Goal: Task Accomplishment & Management: Use online tool/utility

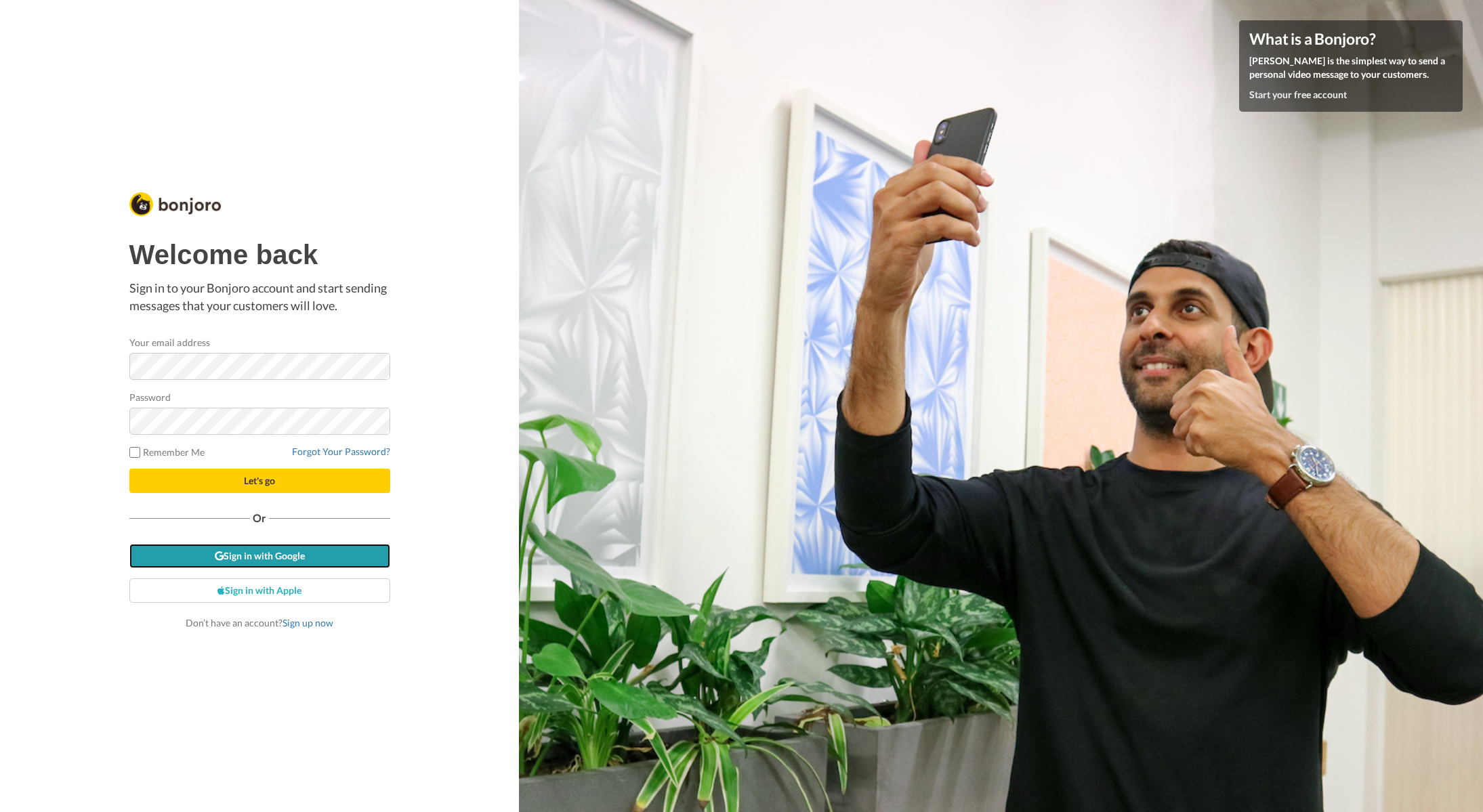
click at [270, 558] on link "Sign in with Google" at bounding box center [260, 556] width 261 height 24
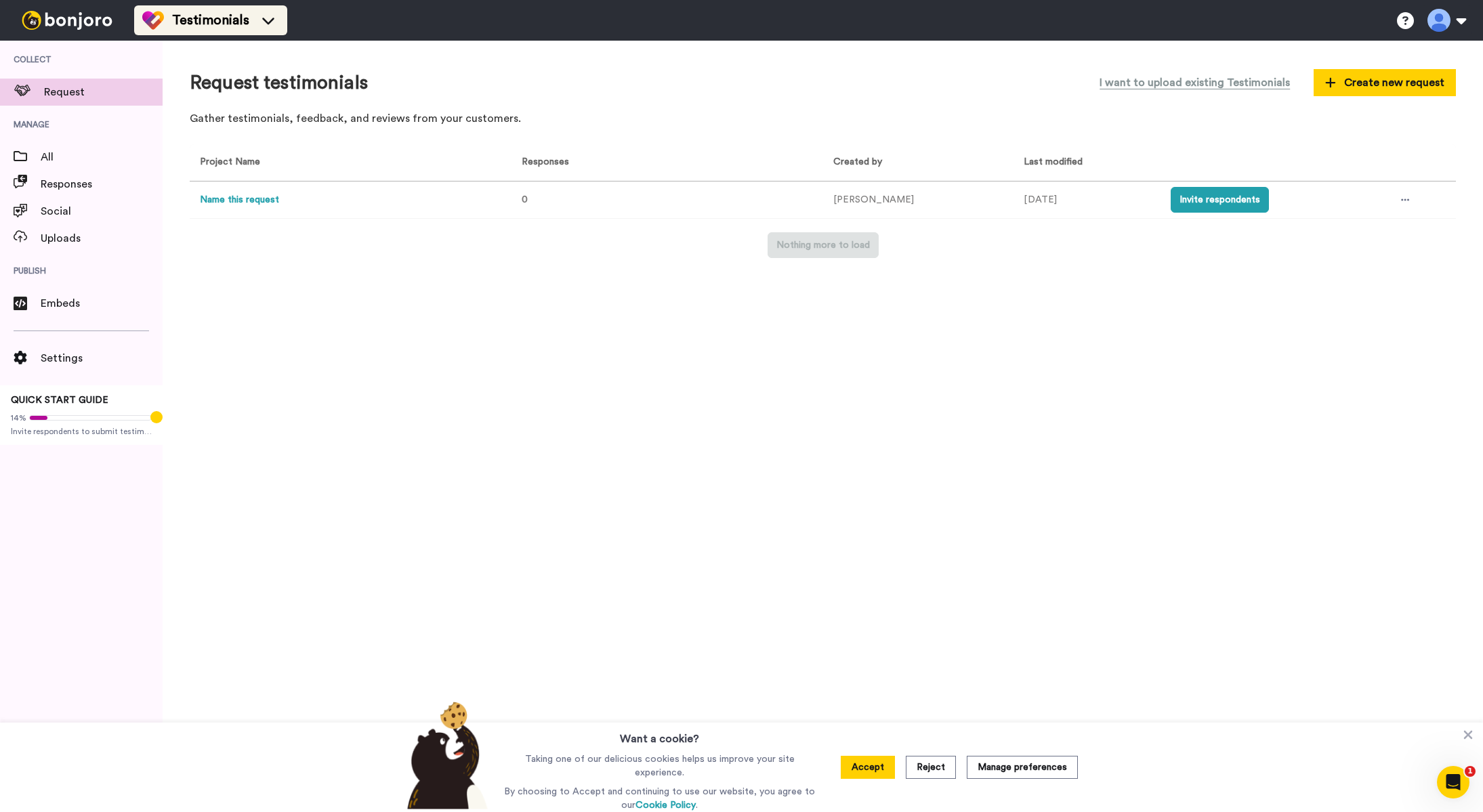
drag, startPoint x: 215, startPoint y: 2, endPoint x: 215, endPoint y: 18, distance: 16.0
click at [216, 2] on ul "Testimonials" at bounding box center [211, 20] width 153 height 41
click at [216, 18] on span "Testimonials" at bounding box center [211, 21] width 77 height 19
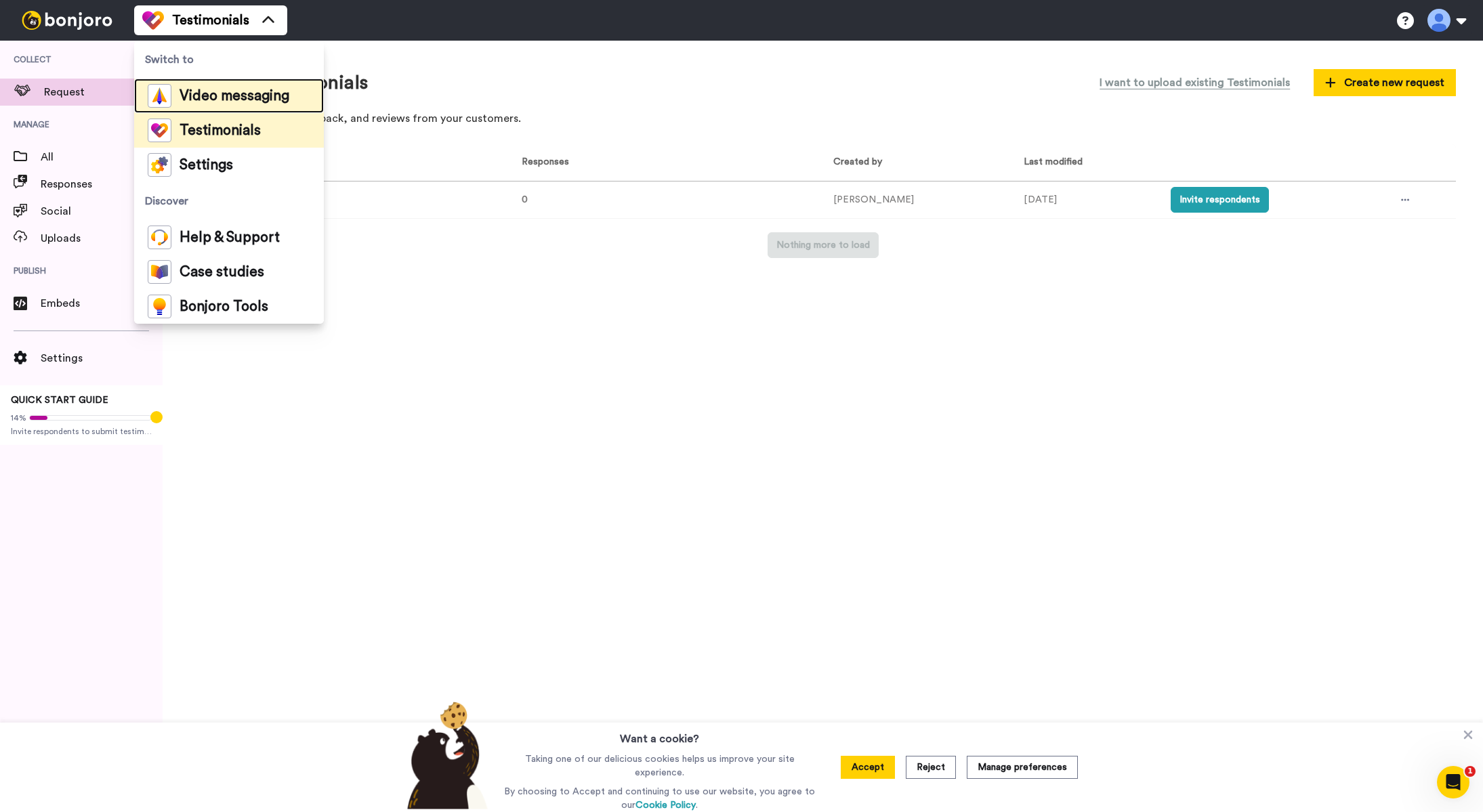
click at [210, 92] on span "Video messaging" at bounding box center [234, 97] width 110 height 14
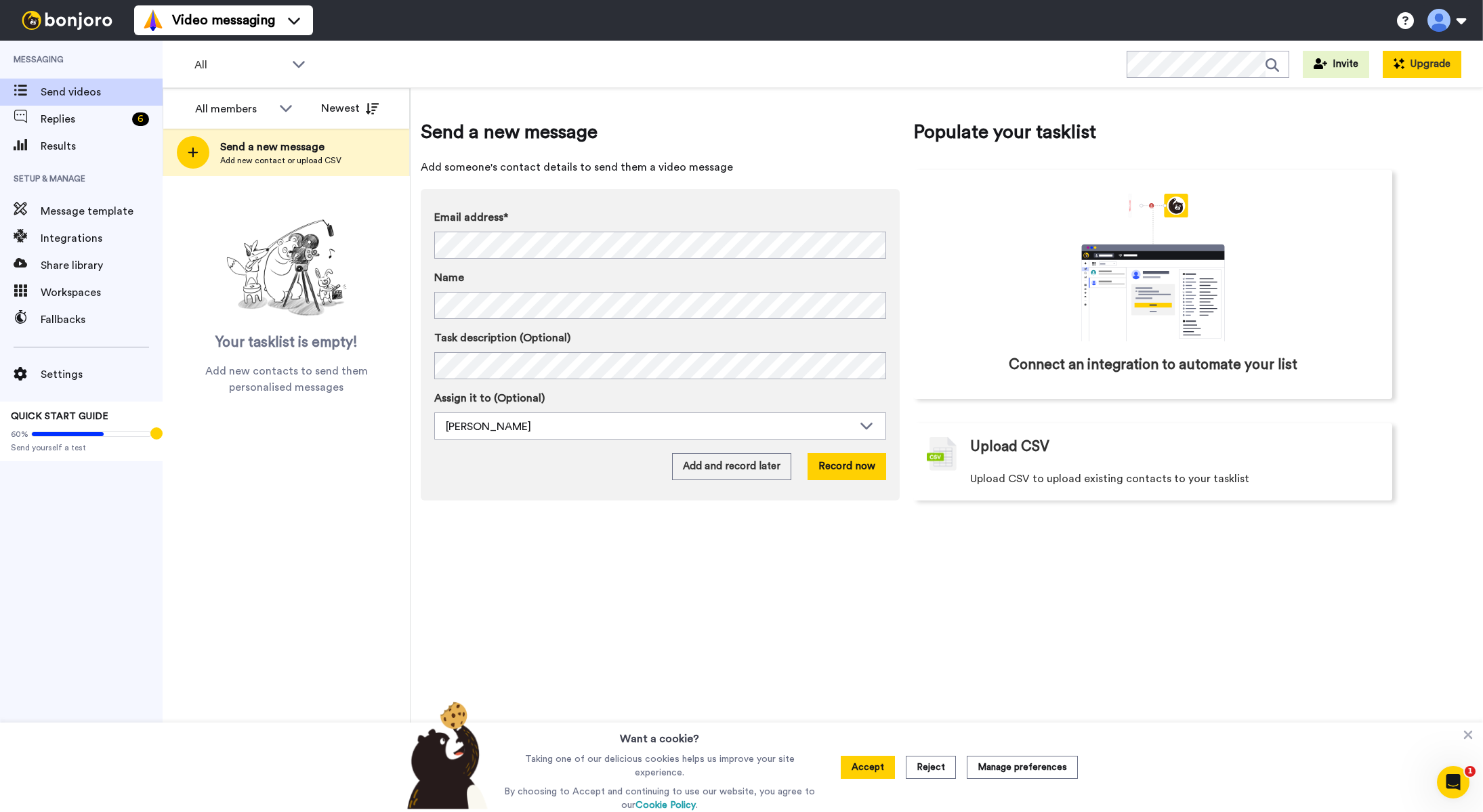
click at [1407, 59] on button "Upgrade" at bounding box center [1422, 64] width 79 height 27
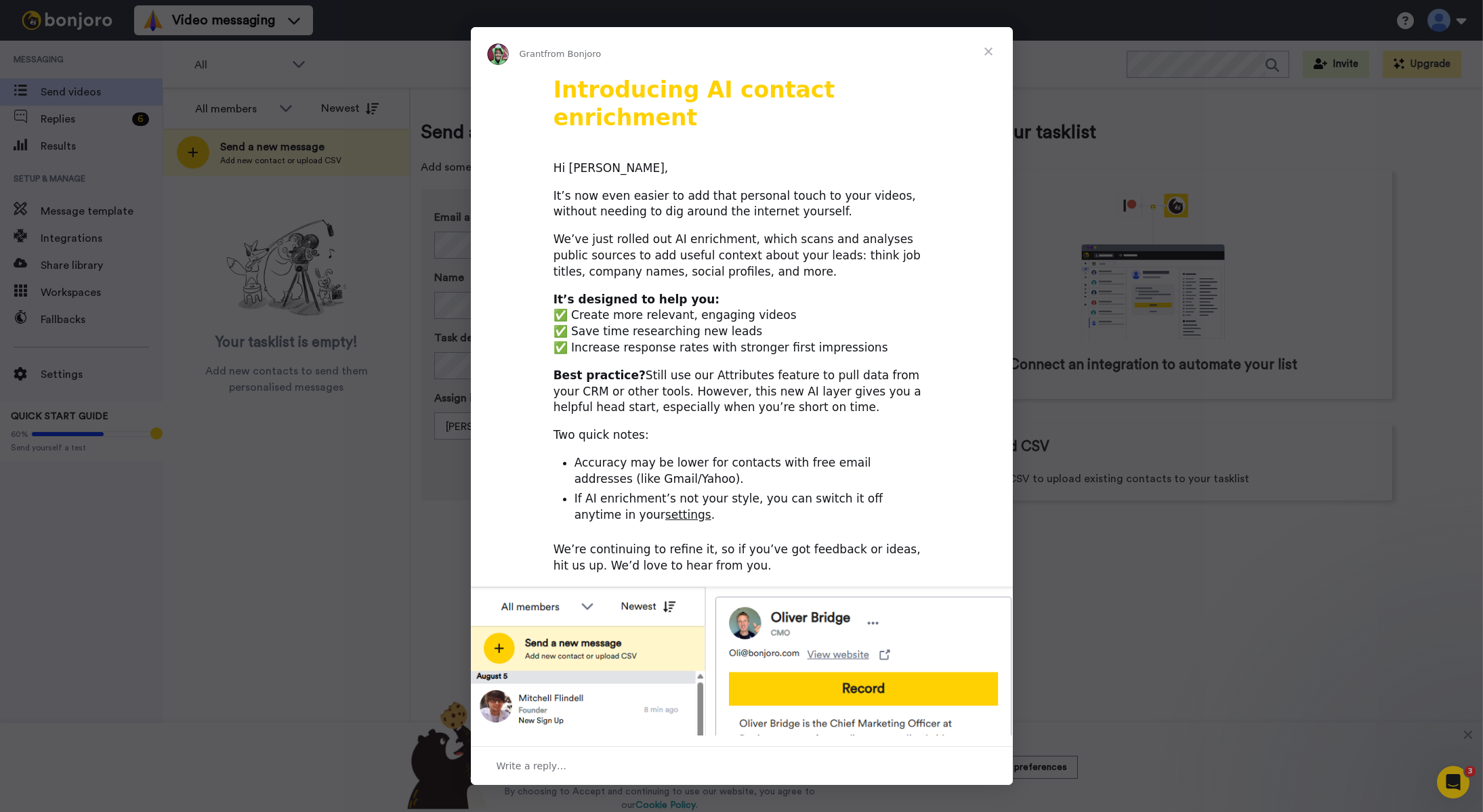
click at [988, 50] on span "Close" at bounding box center [988, 51] width 49 height 49
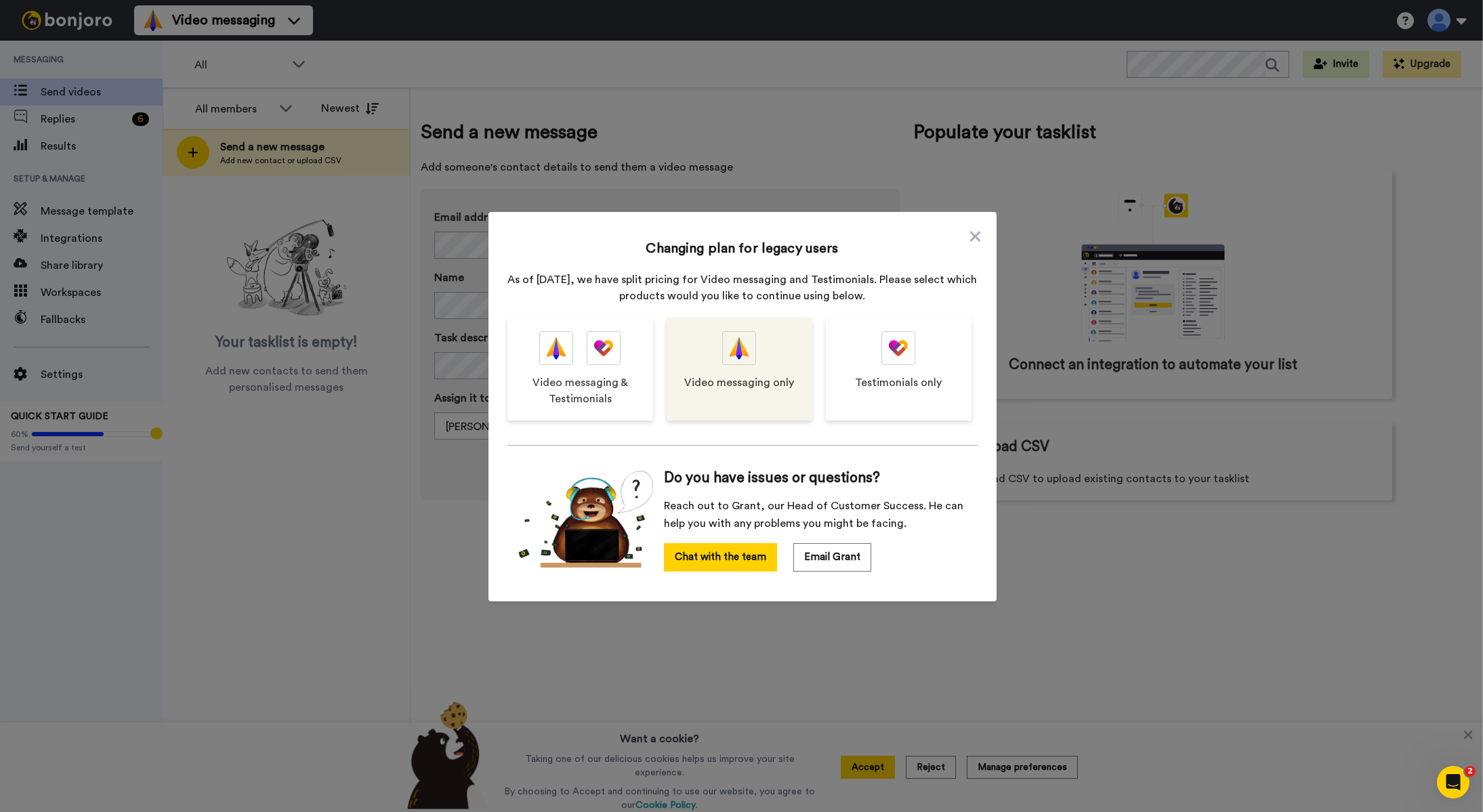
click at [718, 363] on div "Video messaging only" at bounding box center [739, 369] width 145 height 103
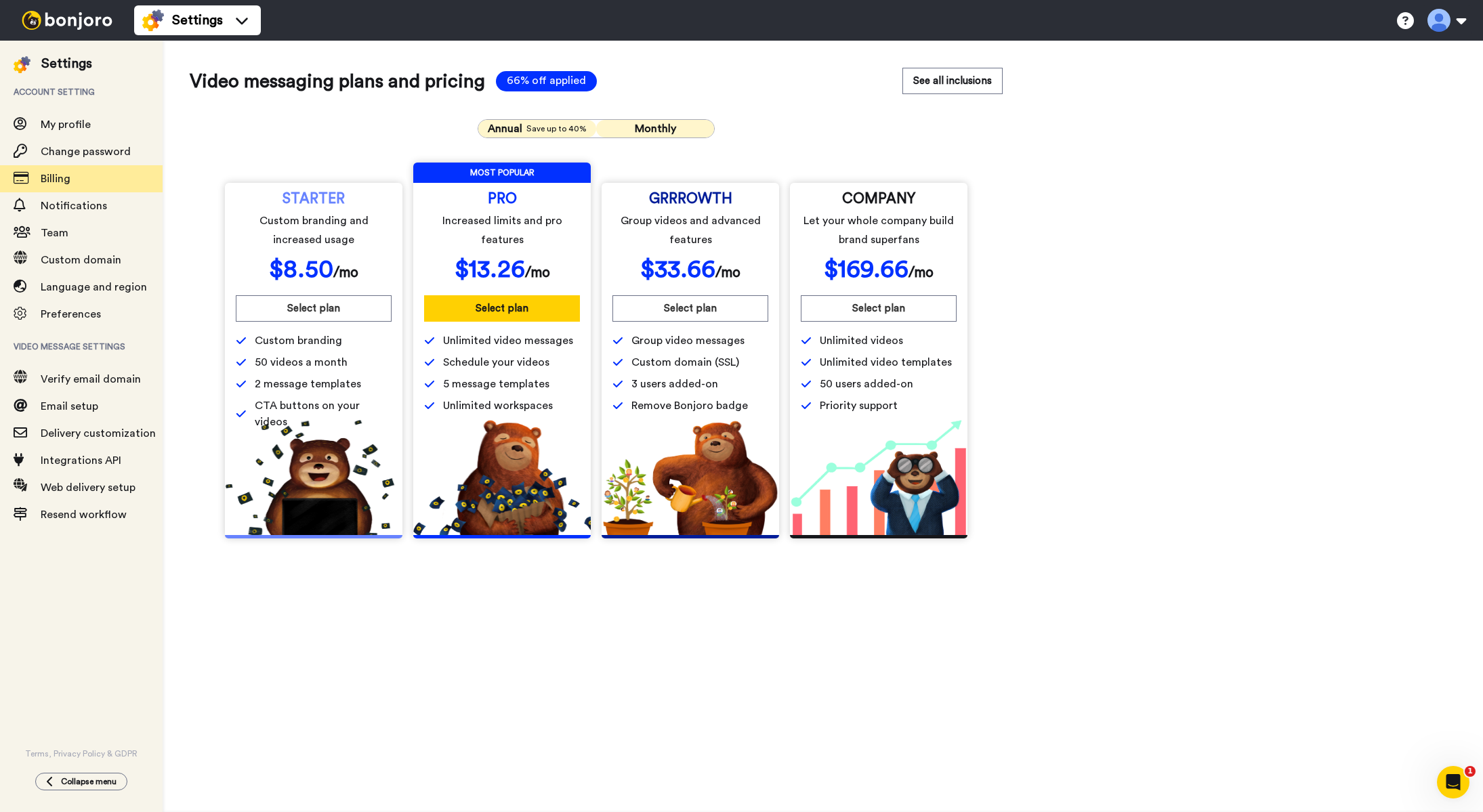
click at [534, 132] on span "Save up to 40%" at bounding box center [556, 129] width 60 height 11
click at [636, 134] on span "Monthly" at bounding box center [656, 129] width 41 height 11
click at [543, 128] on span "Save up to 40%" at bounding box center [556, 129] width 60 height 11
click at [57, 22] on img at bounding box center [67, 21] width 101 height 19
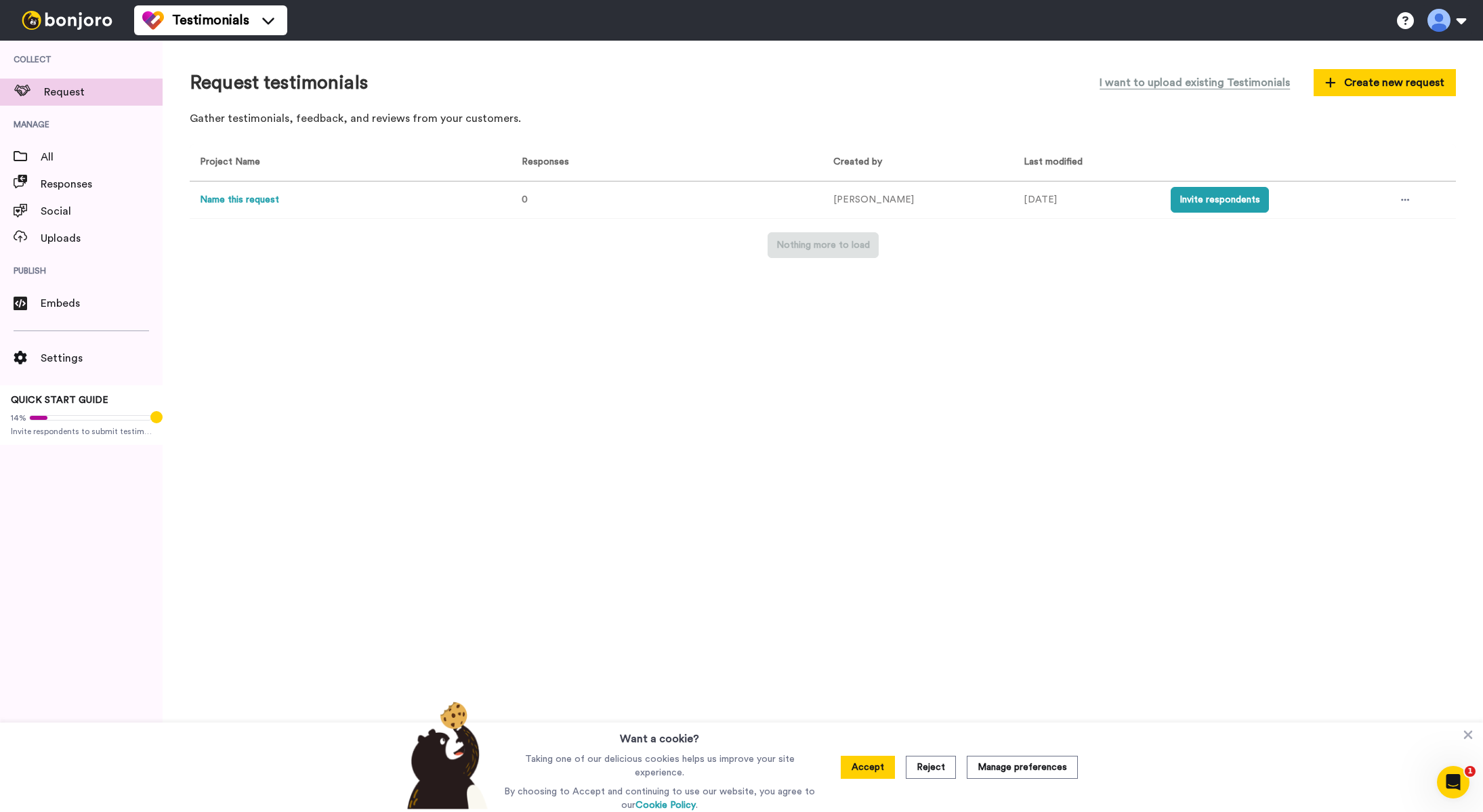
click at [878, 767] on button "Accept" at bounding box center [867, 767] width 54 height 23
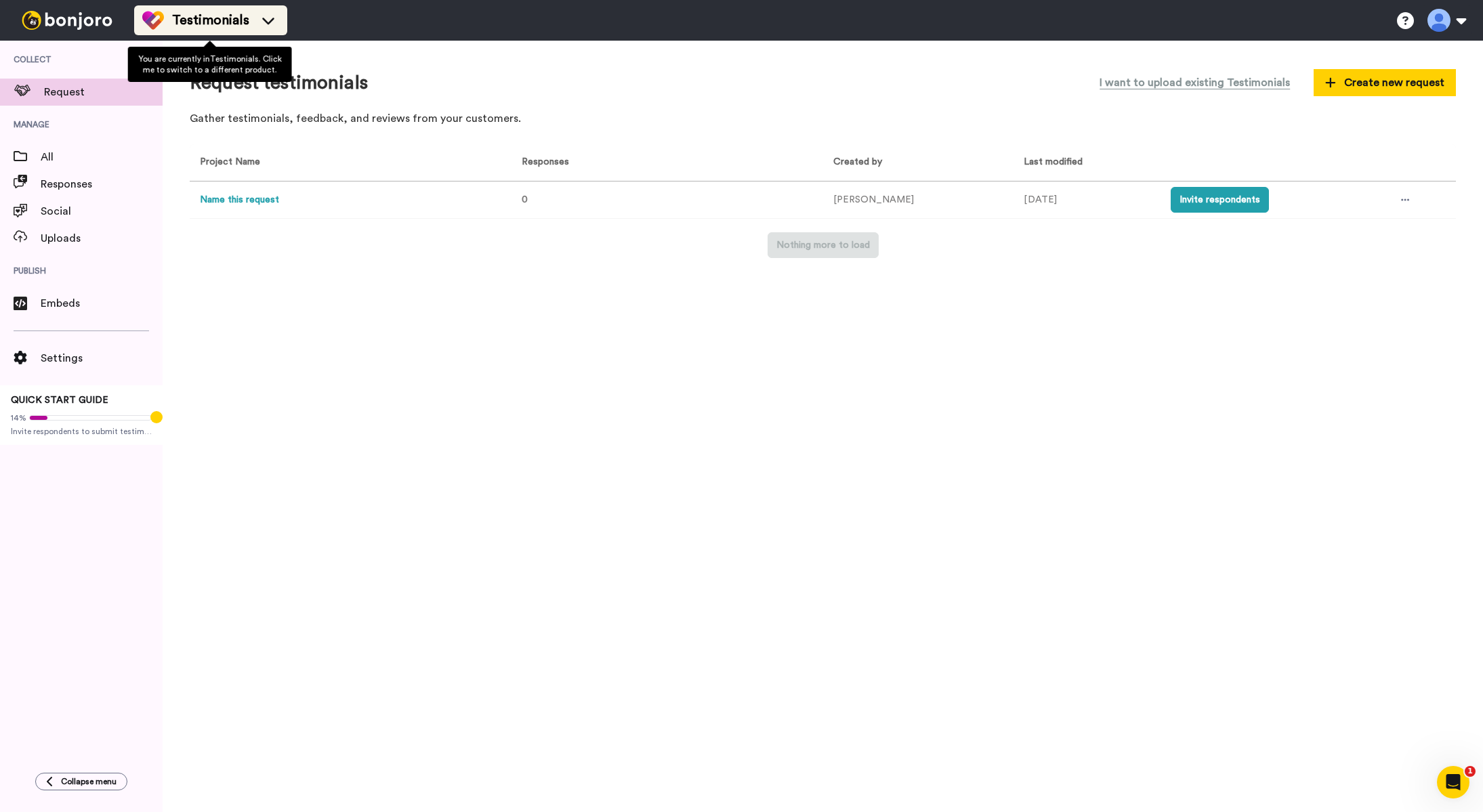
click at [199, 25] on span "Testimonials" at bounding box center [211, 21] width 77 height 19
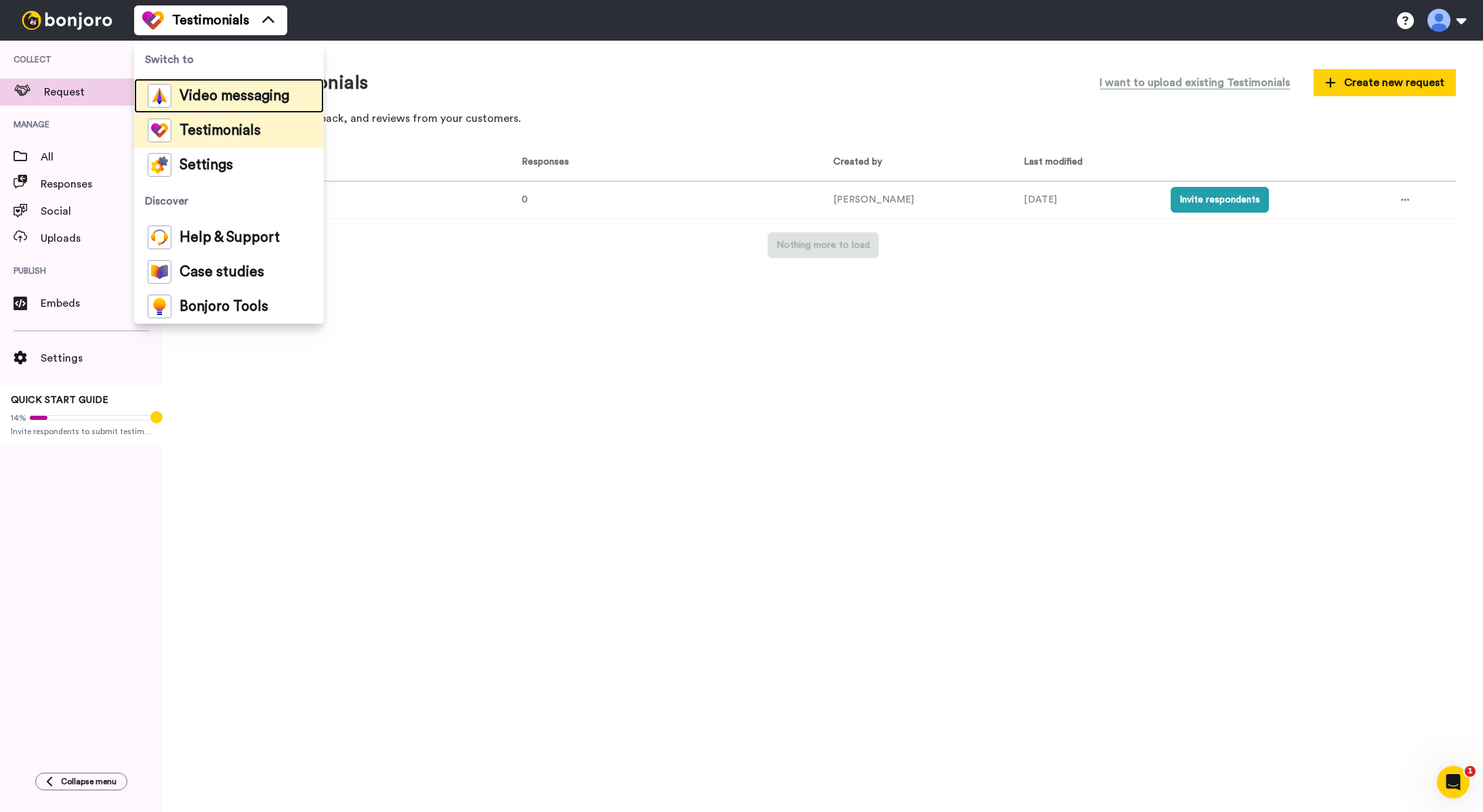
click at [199, 99] on span "Video messaging" at bounding box center [234, 97] width 110 height 14
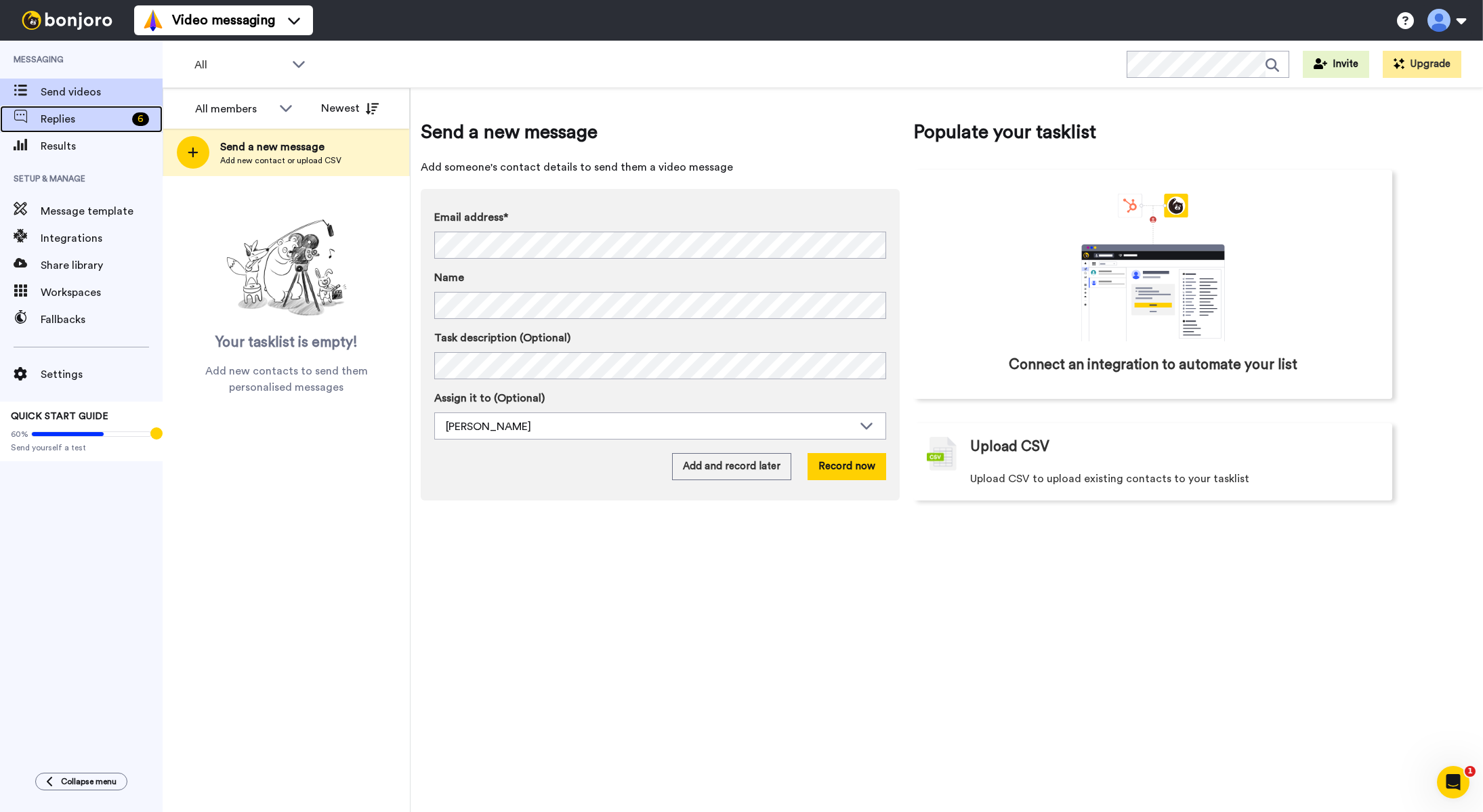
click at [66, 118] on span "Replies" at bounding box center [83, 119] width 86 height 17
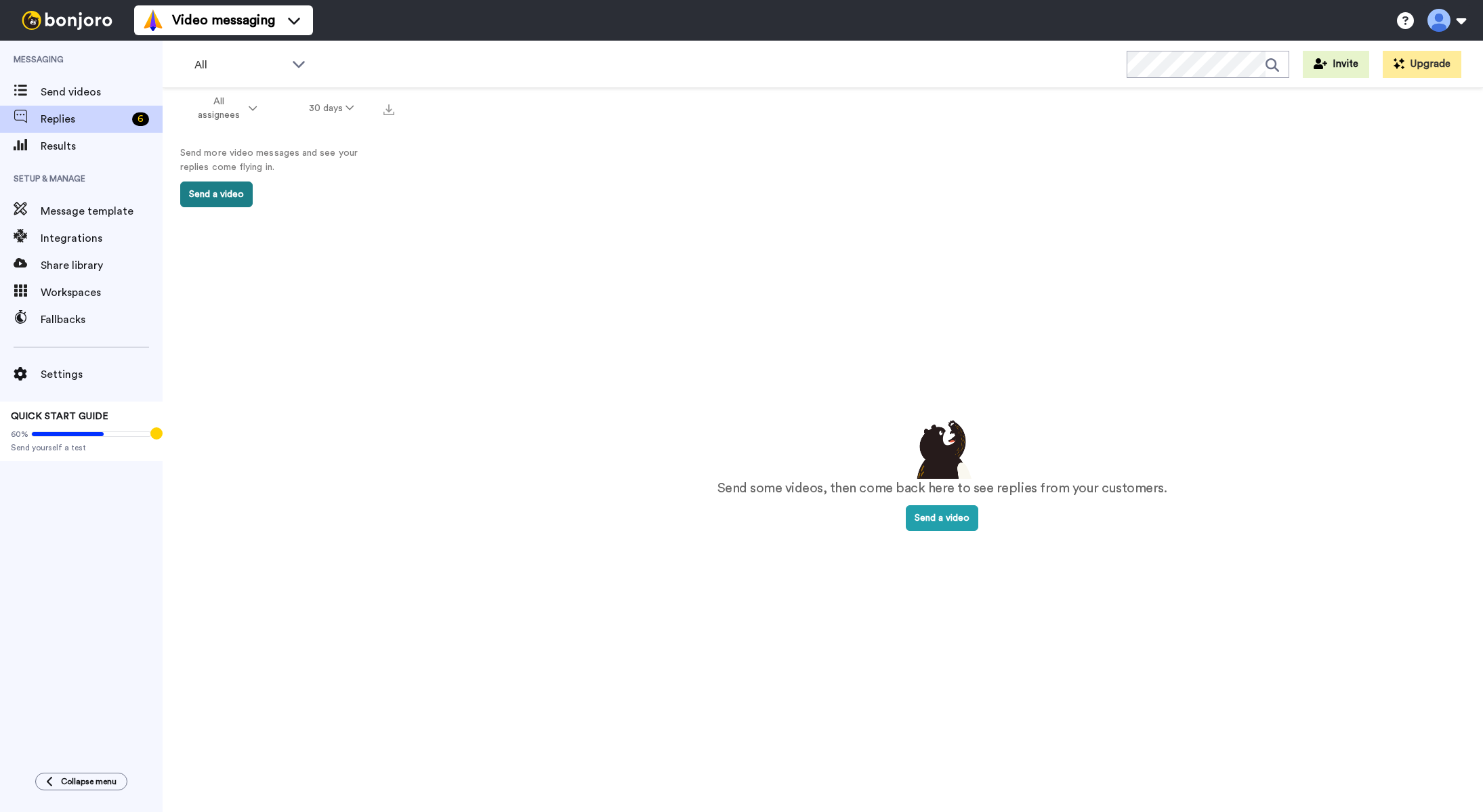
click at [214, 197] on button "Send a video" at bounding box center [216, 194] width 72 height 26
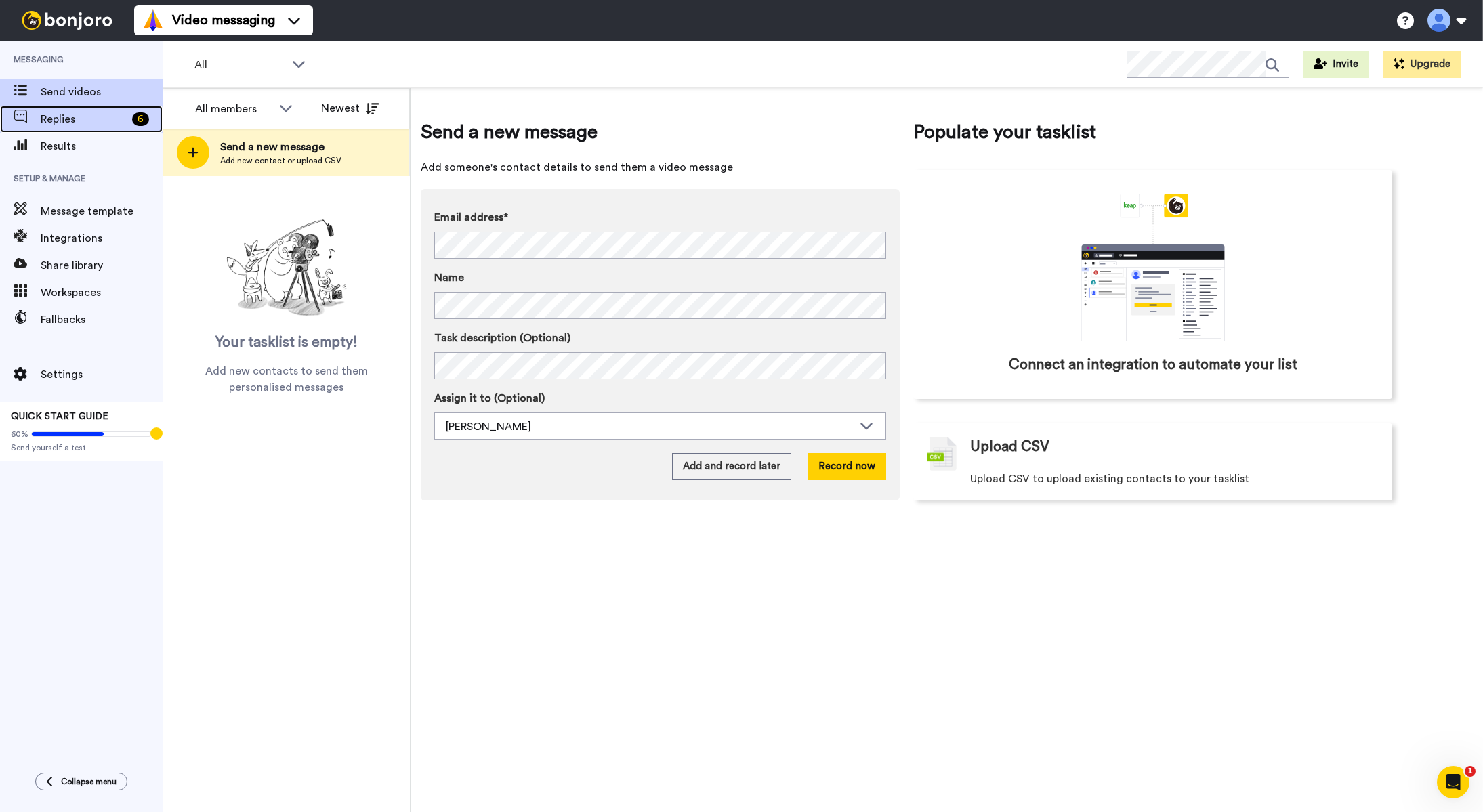
click at [50, 117] on span "Replies" at bounding box center [83, 119] width 86 height 17
